Goal: Download file/media

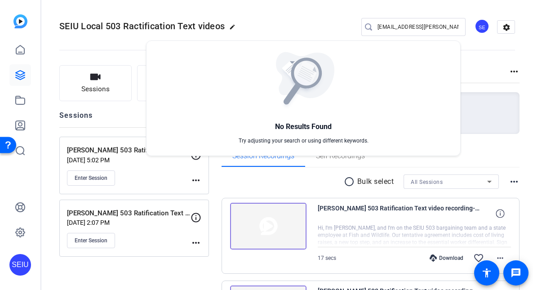
click at [120, 172] on div at bounding box center [266, 145] width 533 height 290
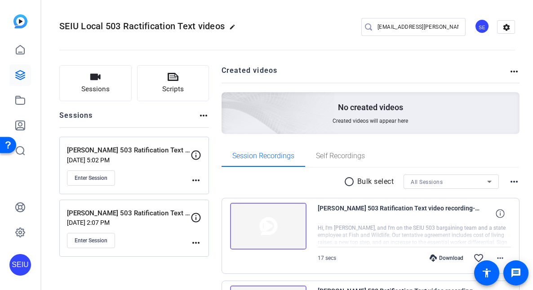
click at [136, 178] on div "Enter Session" at bounding box center [129, 177] width 124 height 15
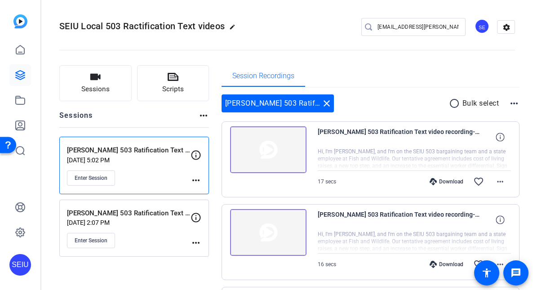
click at [136, 178] on div "Enter Session" at bounding box center [129, 177] width 124 height 15
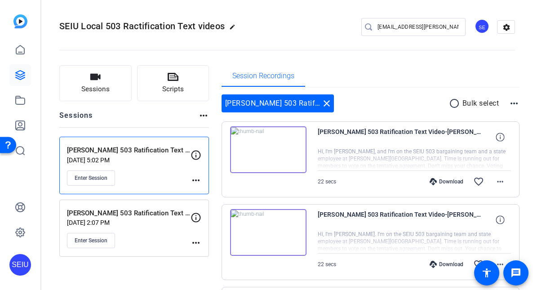
scroll to position [444, 0]
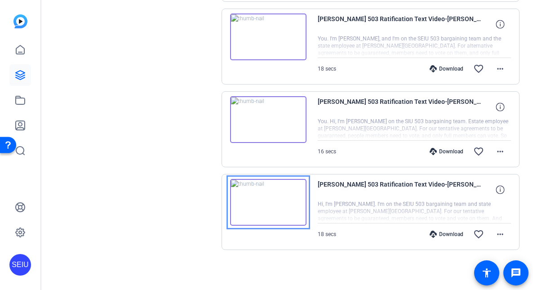
click at [265, 200] on img at bounding box center [268, 202] width 76 height 47
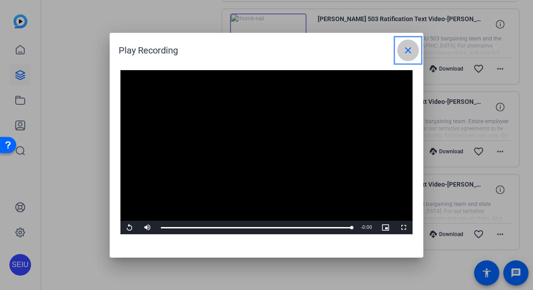
click at [411, 49] on mat-icon "close" at bounding box center [408, 50] width 11 height 11
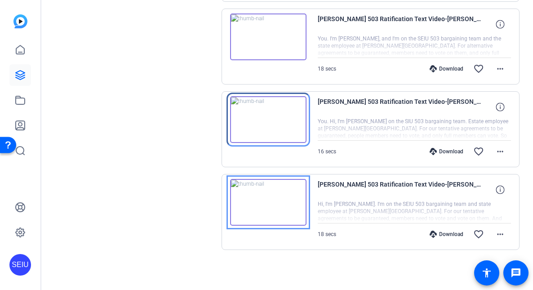
click at [276, 120] on img at bounding box center [268, 119] width 76 height 47
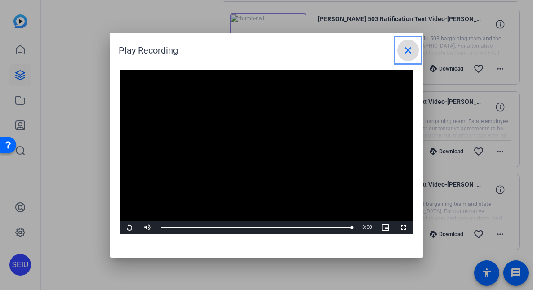
click at [413, 48] on mat-icon "close" at bounding box center [408, 50] width 11 height 11
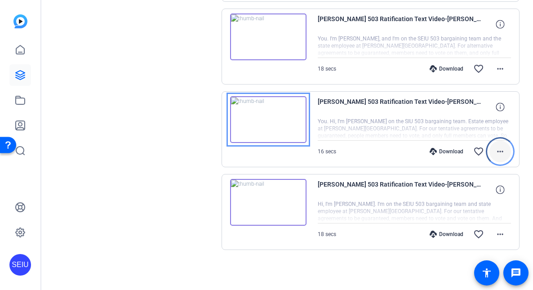
click at [502, 153] on span "Footer Menu (6)" at bounding box center [500, 152] width 22 height 22
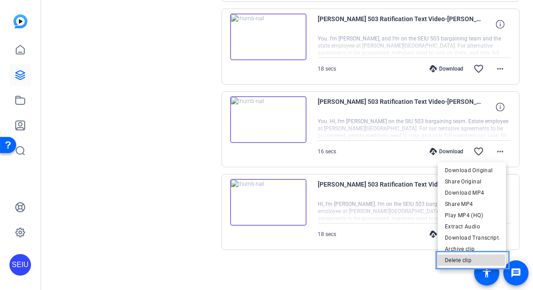
click at [465, 259] on span "Delete clip" at bounding box center [472, 260] width 54 height 11
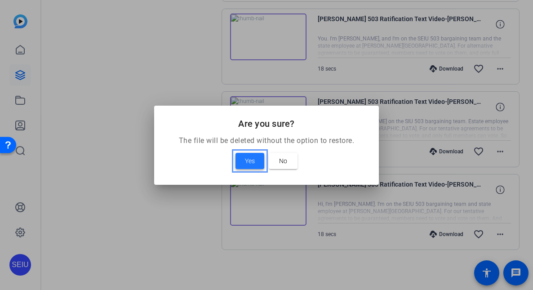
click at [251, 161] on span "Yes" at bounding box center [250, 161] width 10 height 11
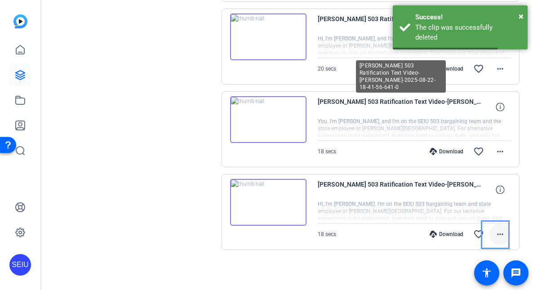
scroll to position [351, 0]
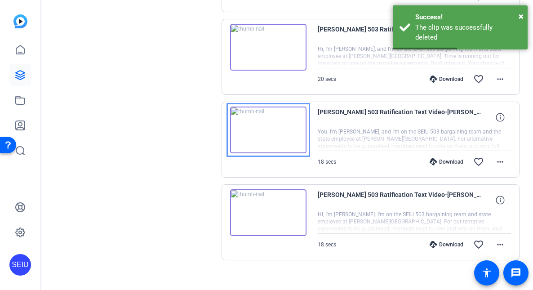
click at [263, 131] on img at bounding box center [268, 130] width 76 height 47
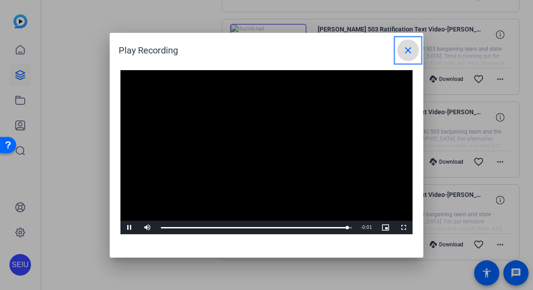
click at [409, 51] on mat-icon "close" at bounding box center [408, 50] width 11 height 11
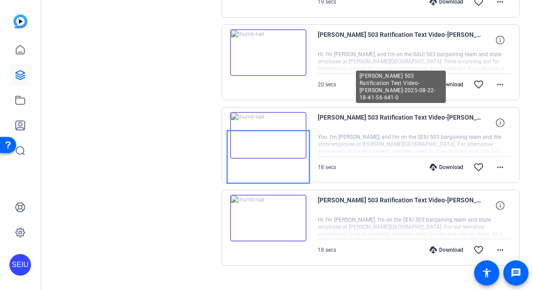
scroll to position [324, 0]
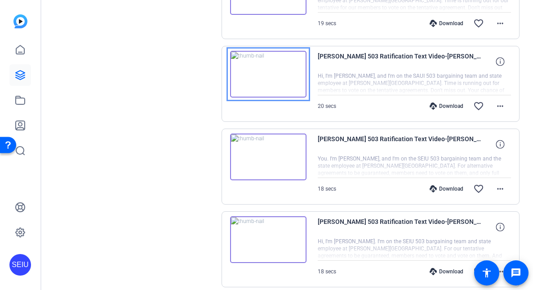
click at [266, 74] on img at bounding box center [268, 74] width 76 height 47
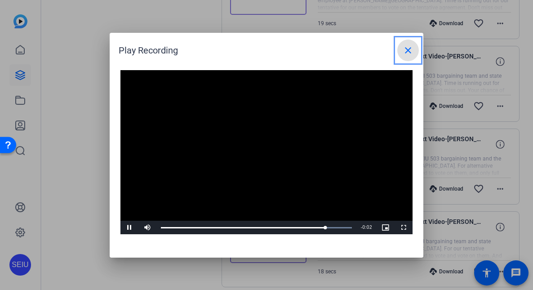
click at [412, 53] on mat-icon "close" at bounding box center [408, 50] width 11 height 11
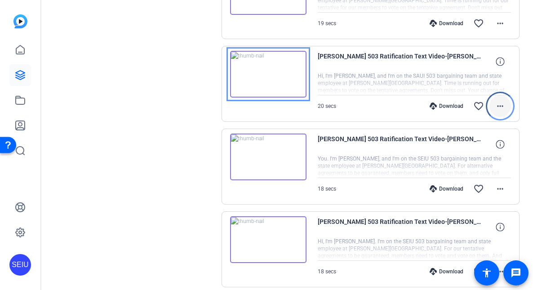
click at [498, 107] on mat-icon "more_horiz" at bounding box center [500, 106] width 11 height 11
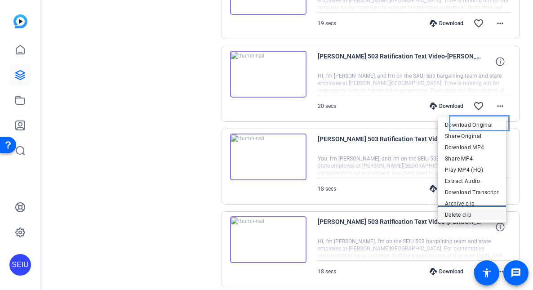
click at [481, 213] on span "Delete clip" at bounding box center [472, 214] width 54 height 11
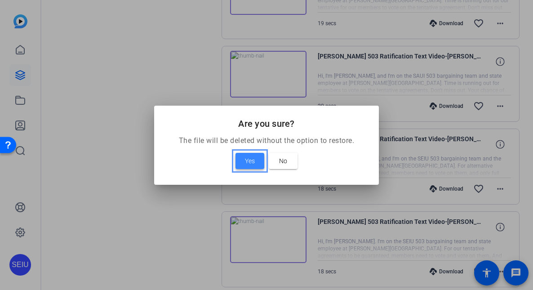
click at [260, 153] on span at bounding box center [250, 161] width 29 height 22
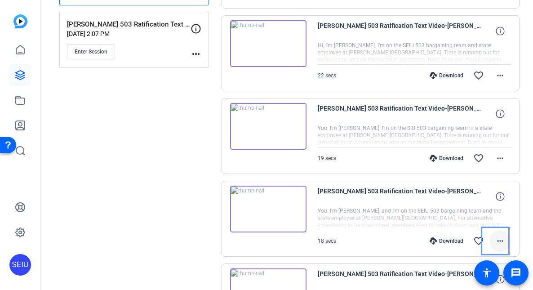
scroll to position [178, 0]
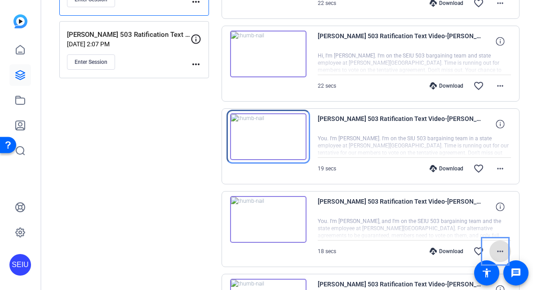
click at [267, 134] on img at bounding box center [268, 136] width 76 height 47
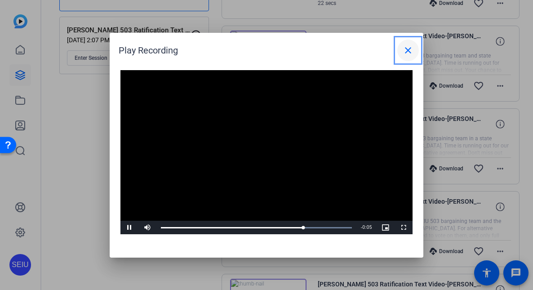
click at [413, 51] on mat-icon "close" at bounding box center [408, 50] width 11 height 11
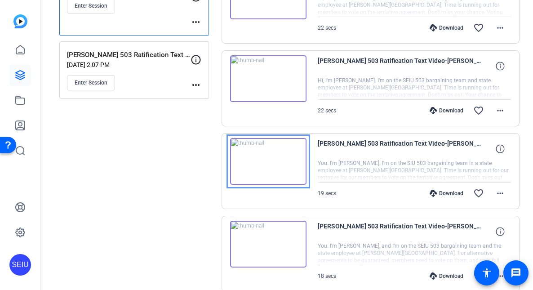
scroll to position [278, 0]
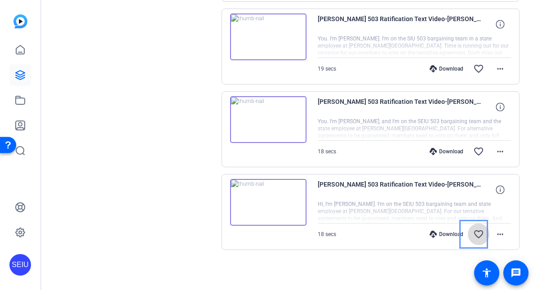
click at [476, 236] on mat-icon "favorite_border" at bounding box center [478, 234] width 11 height 11
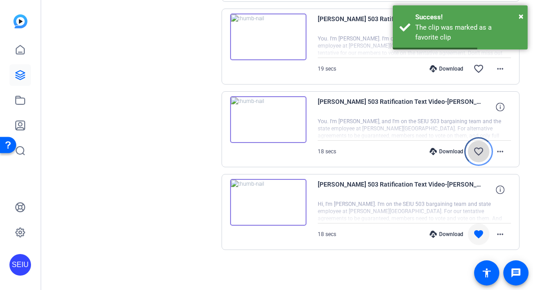
click at [474, 148] on mat-icon "favorite_border" at bounding box center [478, 151] width 11 height 11
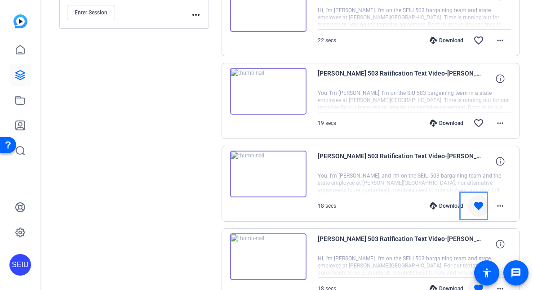
scroll to position [213, 0]
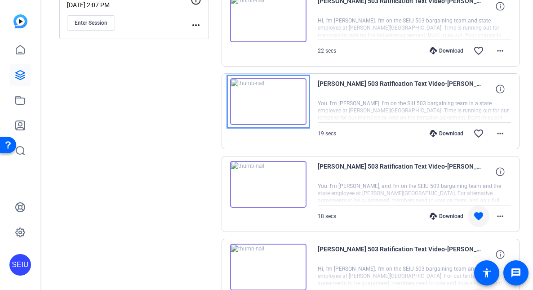
click at [268, 99] on img at bounding box center [268, 101] width 76 height 47
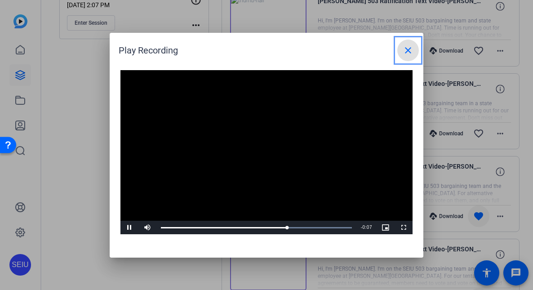
click at [415, 55] on span at bounding box center [408, 51] width 22 height 22
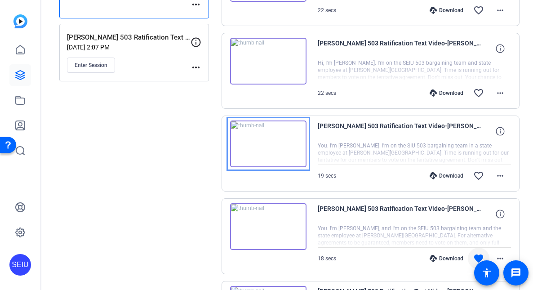
scroll to position [171, 0]
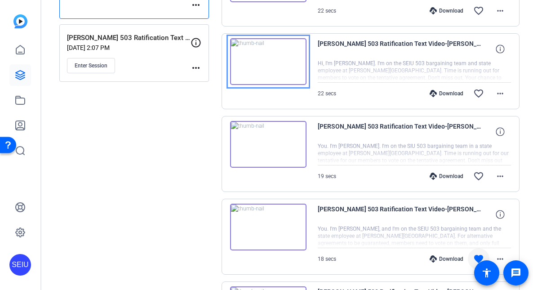
click at [262, 59] on img at bounding box center [268, 61] width 76 height 47
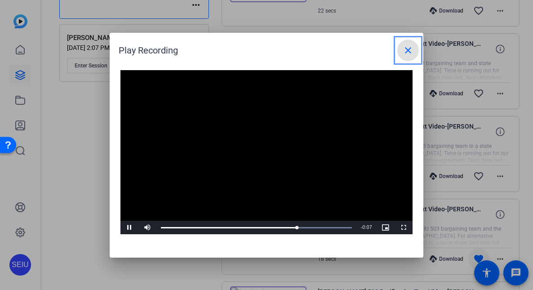
click at [403, 55] on mat-icon "close" at bounding box center [408, 50] width 11 height 11
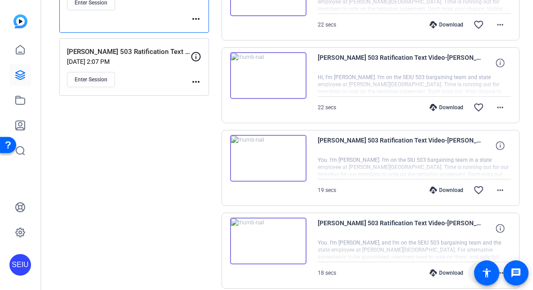
scroll to position [107, 0]
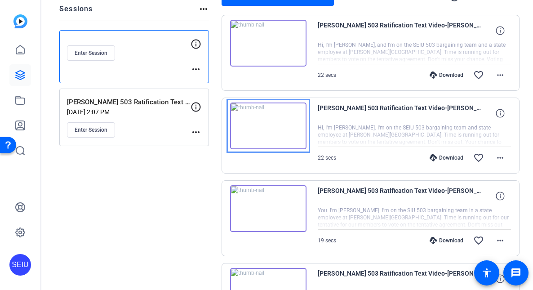
click at [265, 127] on img at bounding box center [268, 125] width 76 height 47
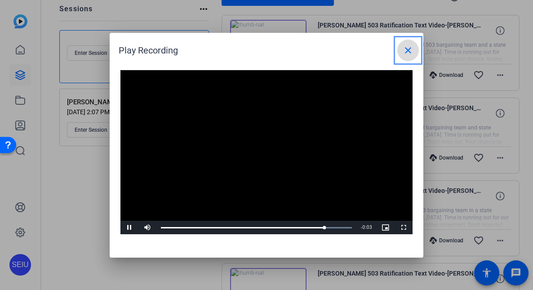
click at [407, 60] on span at bounding box center [408, 51] width 22 height 22
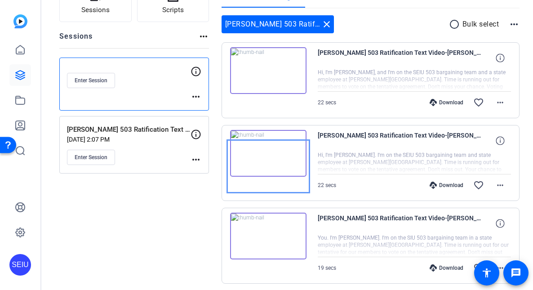
scroll to position [49, 0]
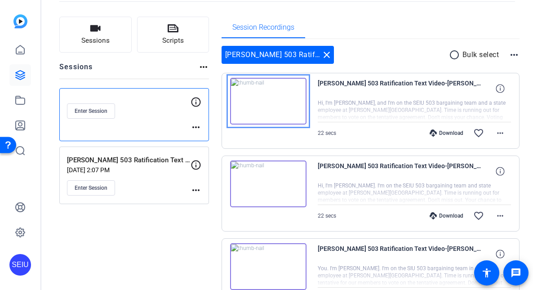
click at [265, 97] on img at bounding box center [268, 101] width 76 height 47
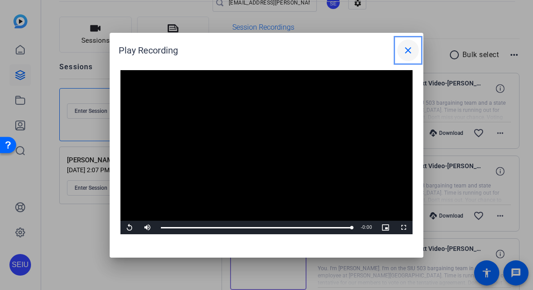
click at [399, 44] on span at bounding box center [408, 51] width 22 height 22
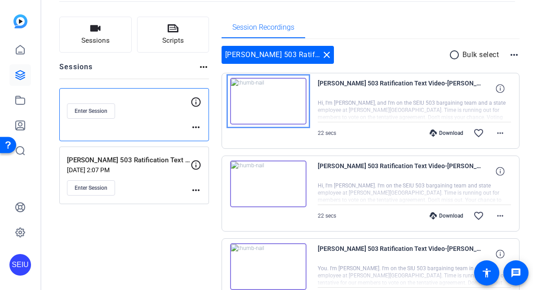
scroll to position [60, 0]
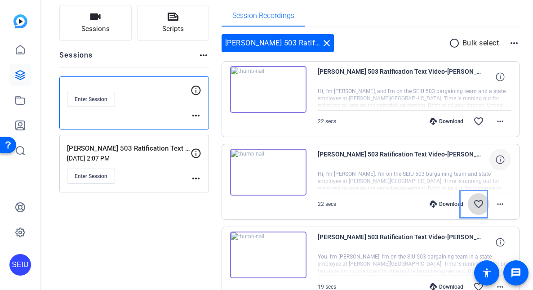
drag, startPoint x: 477, startPoint y: 201, endPoint x: 484, endPoint y: 159, distance: 43.3
click at [477, 200] on mat-icon "favorite_border" at bounding box center [478, 204] width 11 height 11
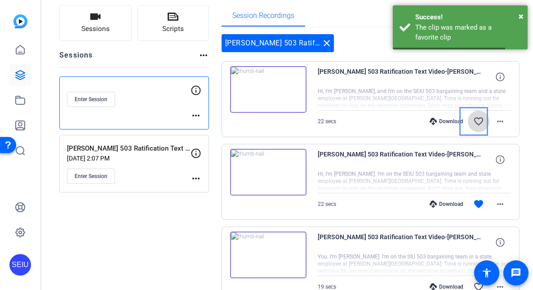
click at [478, 117] on mat-icon "favorite_border" at bounding box center [478, 121] width 11 height 11
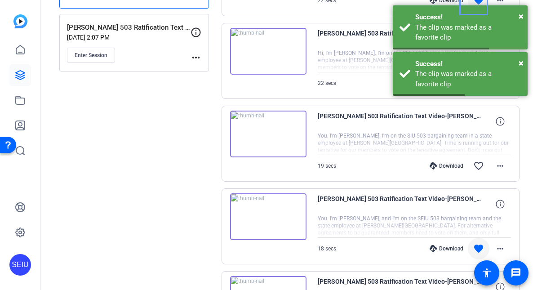
scroll to position [171, 0]
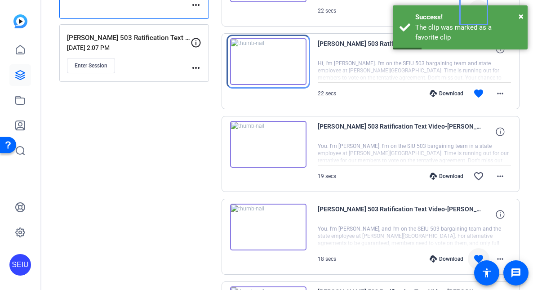
click at [259, 64] on img at bounding box center [268, 61] width 76 height 47
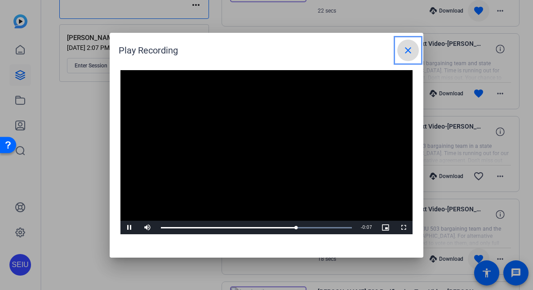
click at [399, 52] on span at bounding box center [408, 51] width 22 height 22
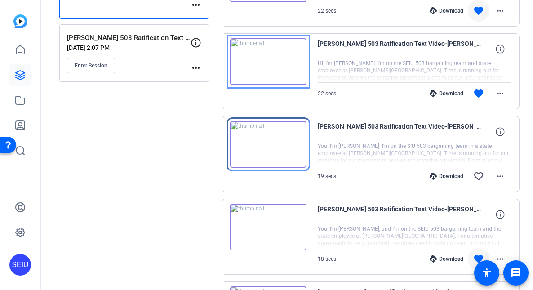
click at [263, 148] on img at bounding box center [268, 144] width 76 height 47
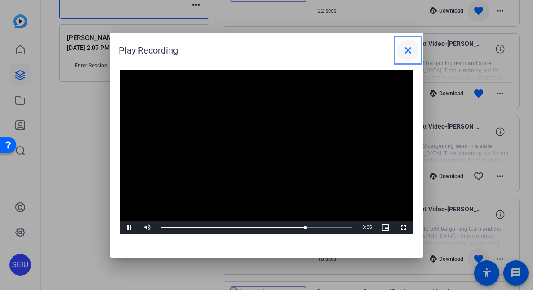
click at [410, 46] on mat-icon "close" at bounding box center [408, 50] width 11 height 11
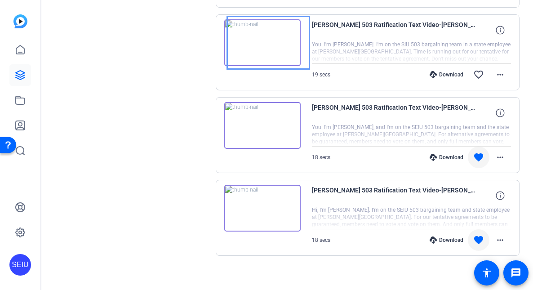
scroll to position [278, 0]
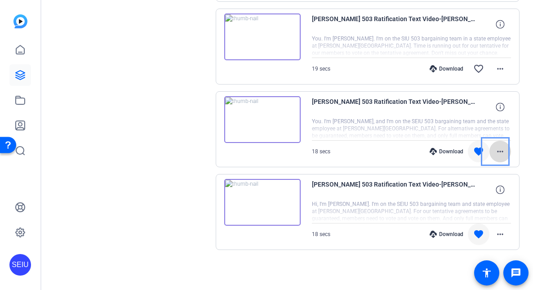
click at [495, 150] on mat-icon "more_horiz" at bounding box center [500, 151] width 11 height 11
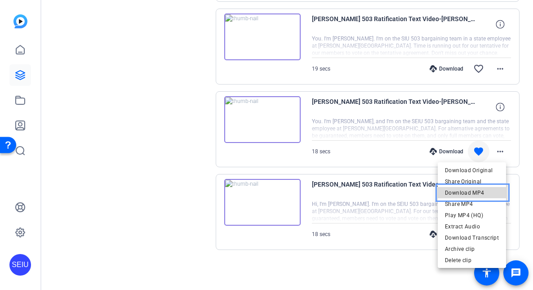
click at [479, 192] on span "Download MP4" at bounding box center [472, 192] width 54 height 11
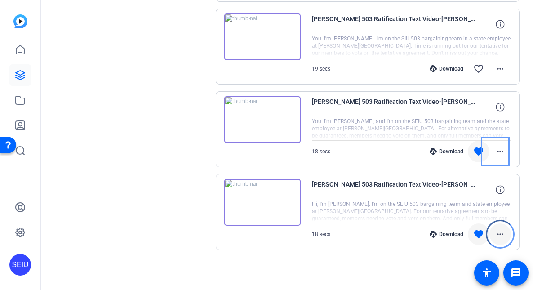
click at [495, 233] on mat-icon "more_horiz" at bounding box center [500, 234] width 11 height 11
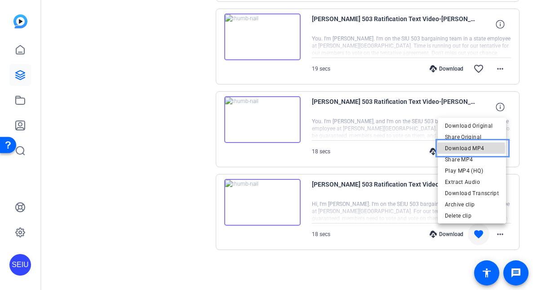
click at [471, 148] on span "Download MP4" at bounding box center [472, 148] width 54 height 11
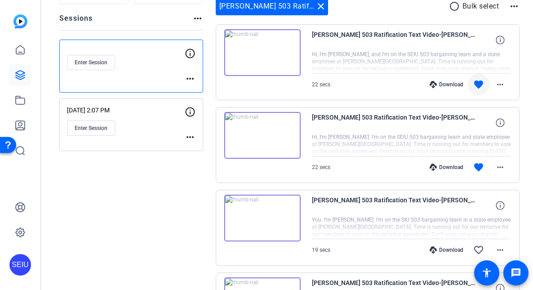
scroll to position [86, 0]
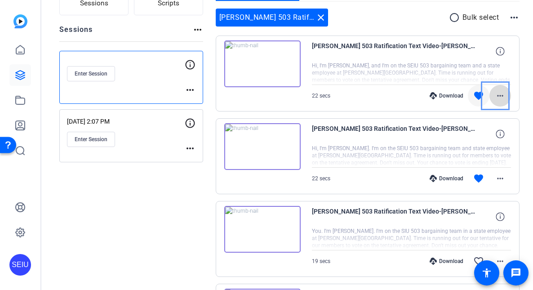
click at [497, 95] on mat-icon "more_horiz" at bounding box center [500, 95] width 11 height 11
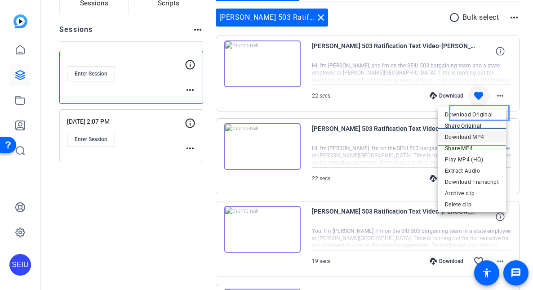
click at [475, 135] on span "Download MP4" at bounding box center [472, 137] width 54 height 11
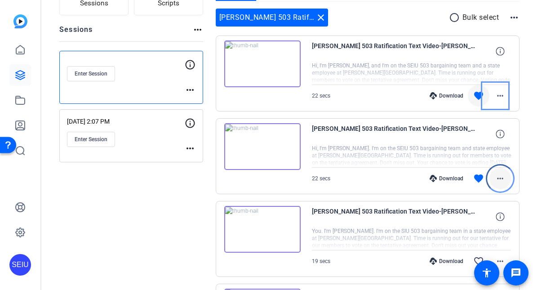
click at [495, 178] on mat-icon "more_horiz" at bounding box center [500, 178] width 11 height 11
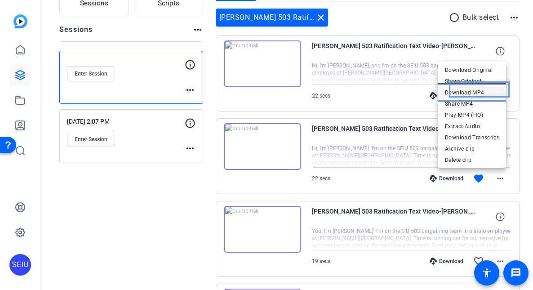
click at [477, 88] on span "Download MP4" at bounding box center [472, 92] width 54 height 11
